Goal: Information Seeking & Learning: Learn about a topic

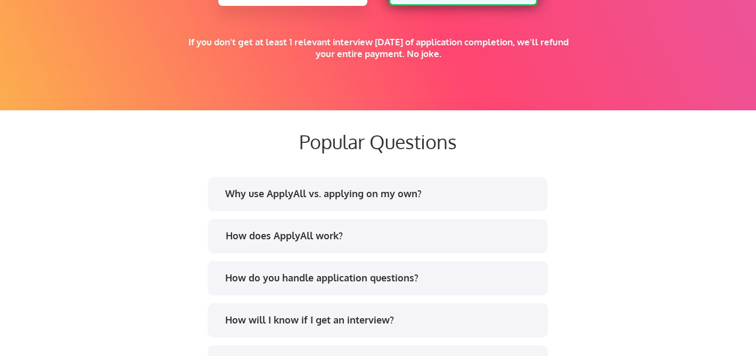
scroll to position [1959, 0]
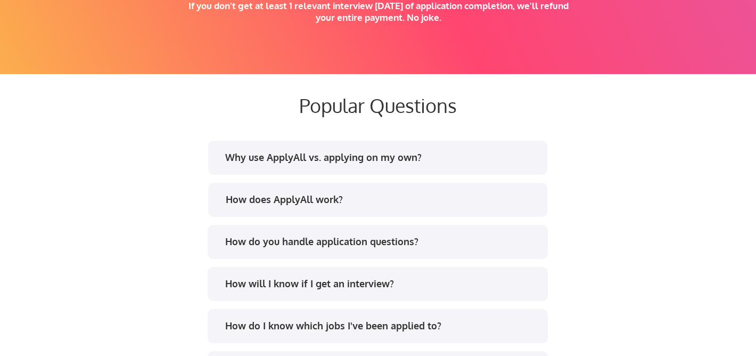
click at [456, 159] on div "Why use ApplyAll vs. applying on my own?" at bounding box center [381, 157] width 313 height 13
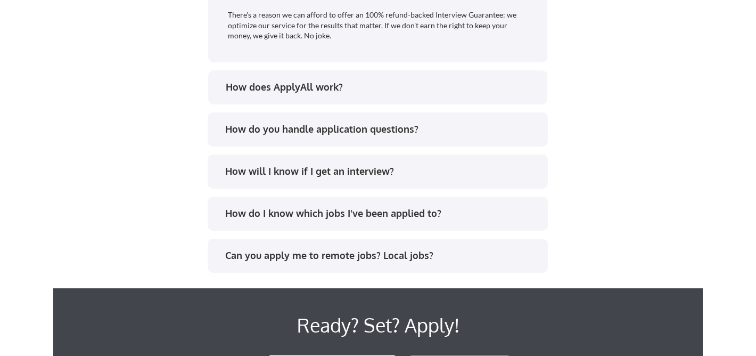
scroll to position [2404, 0]
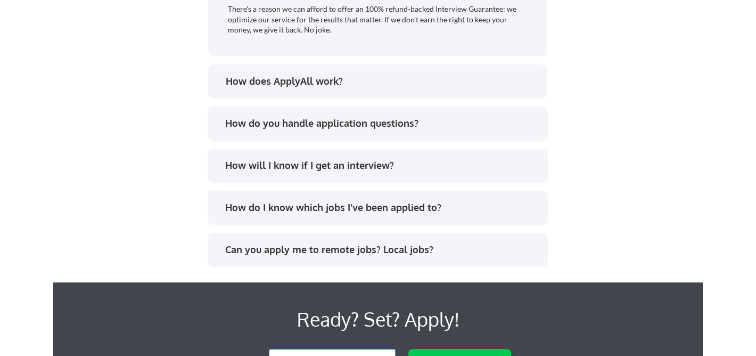
click at [421, 122] on div "How do you handle application questions?" at bounding box center [381, 123] width 313 height 13
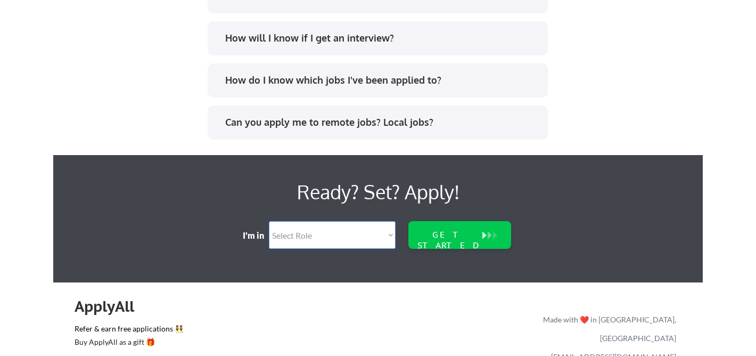
scroll to position [2663, 0]
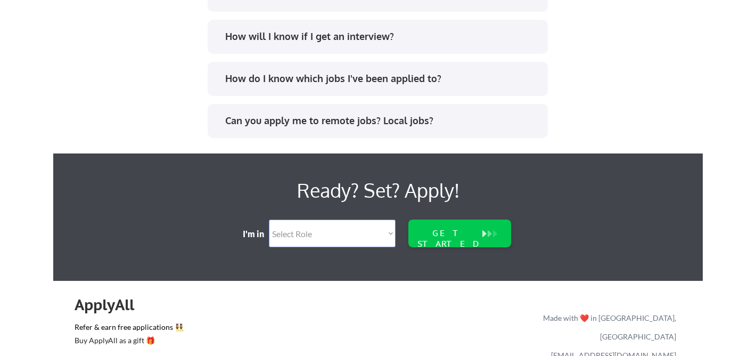
click at [358, 80] on div "How do I know which jobs I've been applied to?" at bounding box center [381, 78] width 313 height 13
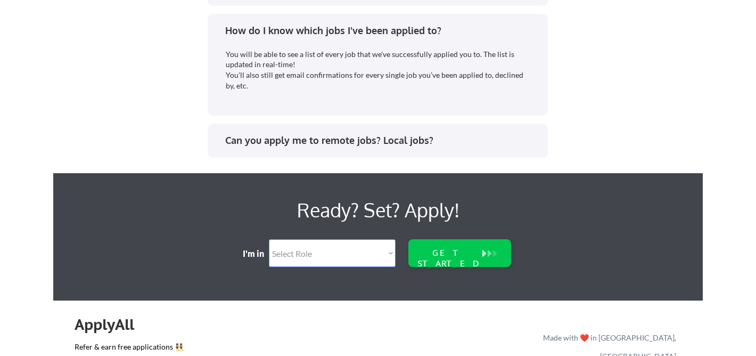
scroll to position [2714, 0]
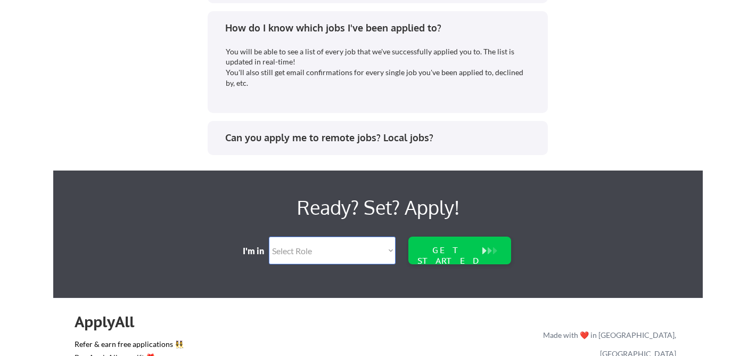
click at [364, 140] on div "Can you apply me to remote jobs? Local jobs?" at bounding box center [381, 137] width 313 height 13
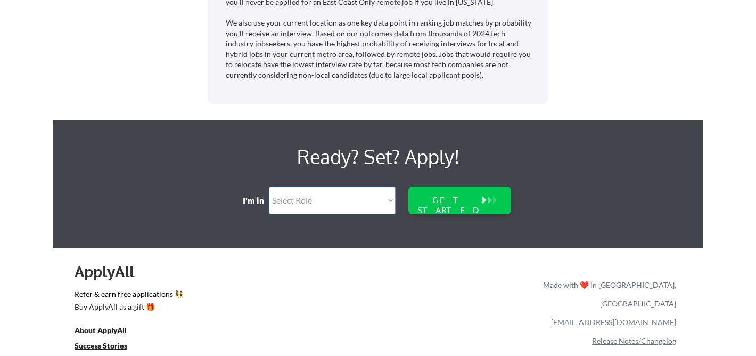
scroll to position [2992, 0]
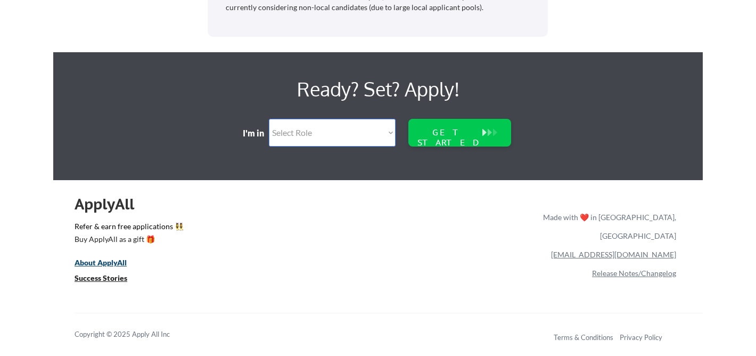
click at [111, 266] on u "About ApplyAll" at bounding box center [101, 262] width 52 height 9
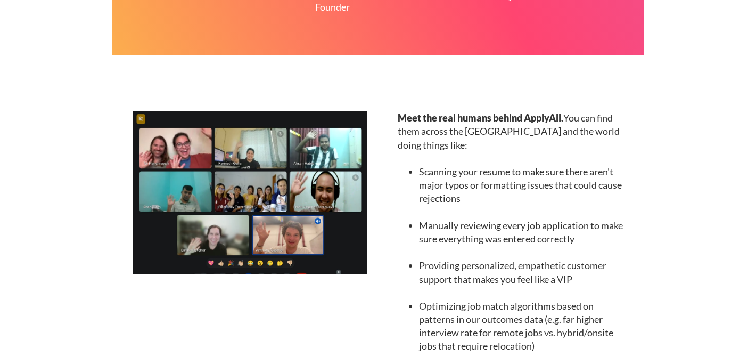
scroll to position [896, 0]
